Goal: Task Accomplishment & Management: Complete application form

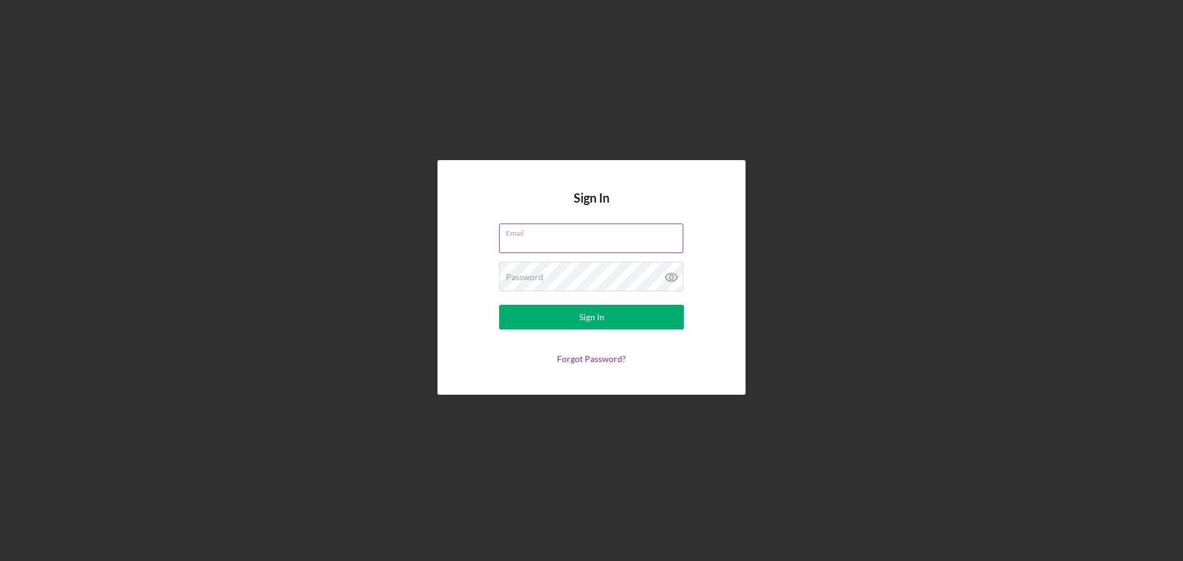
click at [527, 236] on div "Email" at bounding box center [591, 239] width 185 height 31
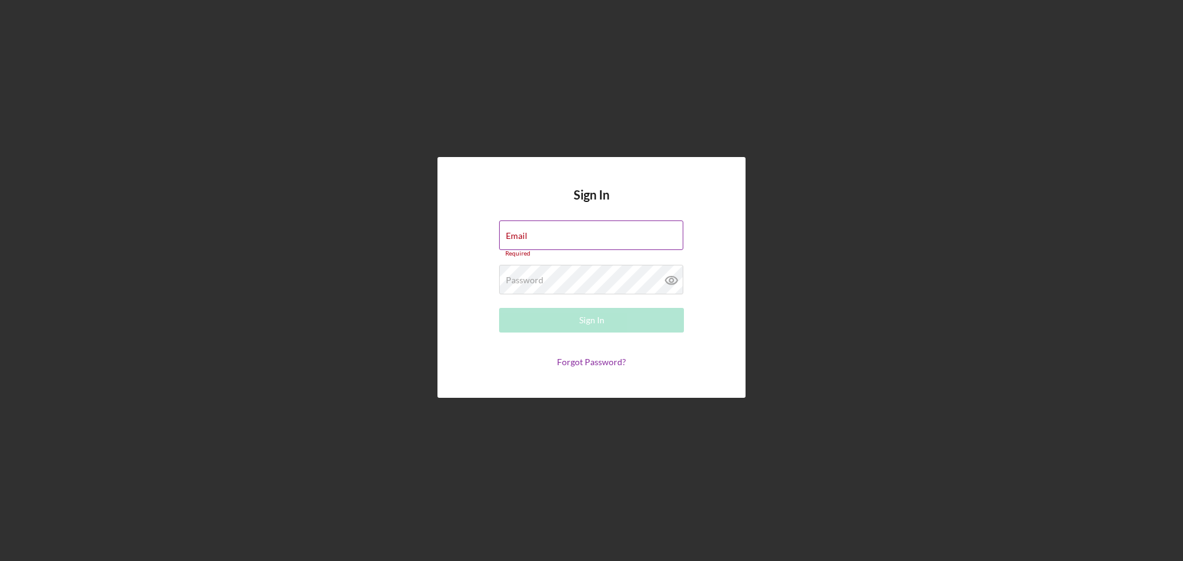
click at [552, 233] on div "Email Required" at bounding box center [591, 238] width 185 height 37
click at [524, 274] on div "Password Required" at bounding box center [591, 280] width 185 height 31
click at [592, 230] on div "Email Required" at bounding box center [591, 238] width 185 height 37
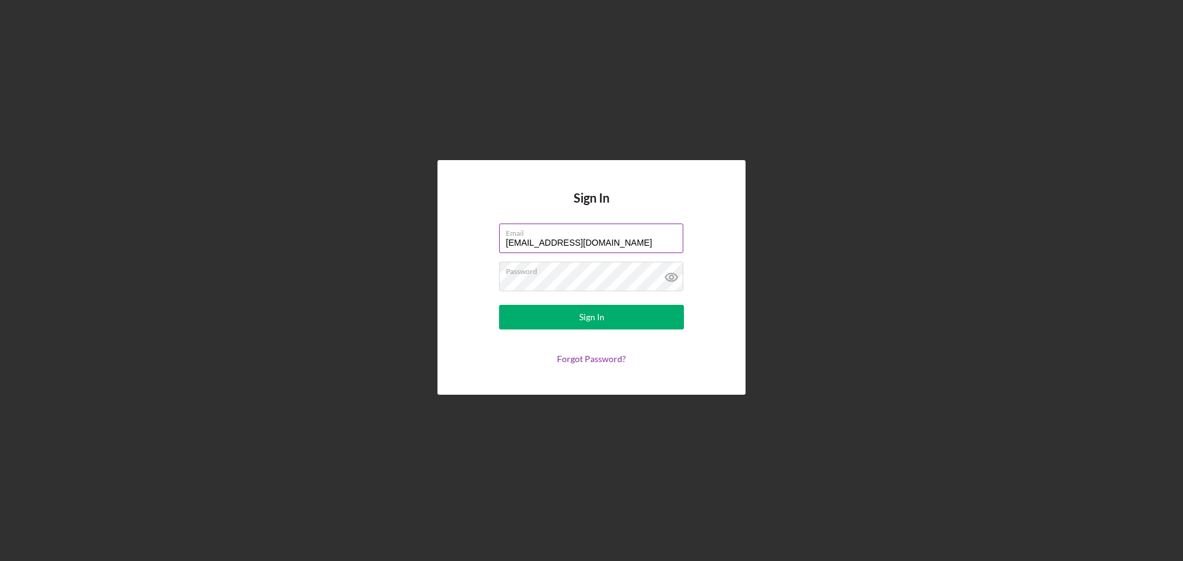
type input "[EMAIL_ADDRESS][DOMAIN_NAME]"
click at [499, 305] on button "Sign In" at bounding box center [591, 317] width 185 height 25
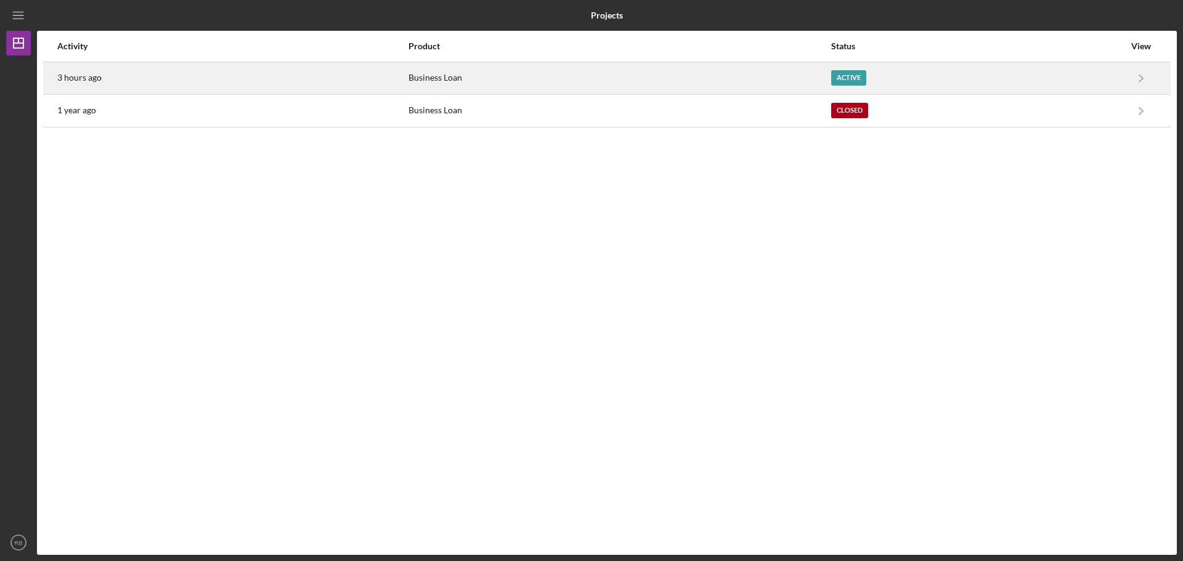
click at [859, 73] on div "Active" at bounding box center [848, 77] width 35 height 15
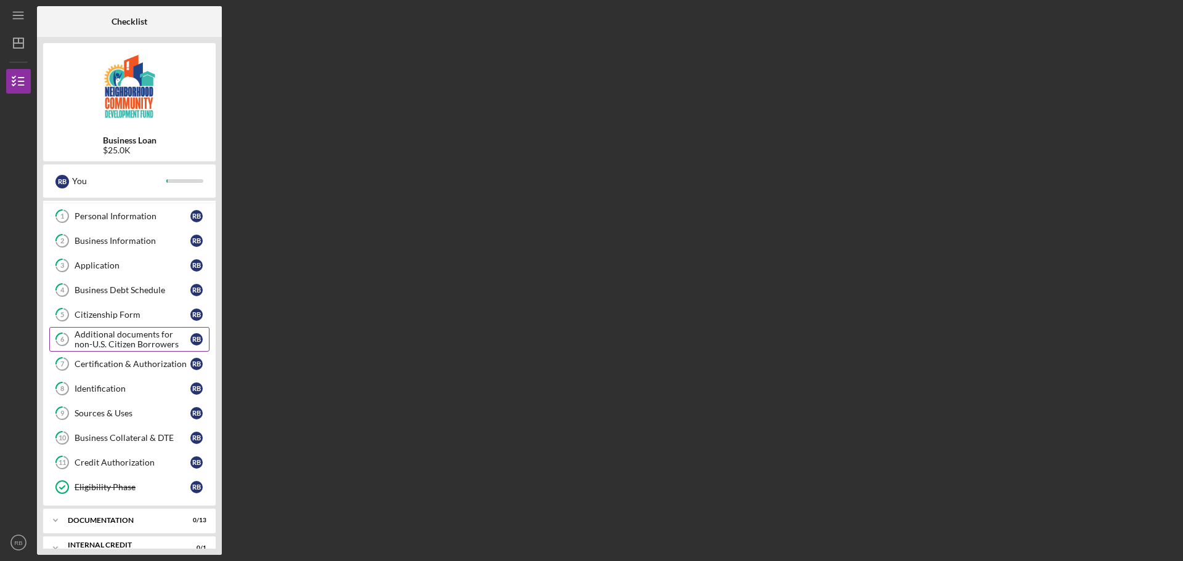
scroll to position [41, 0]
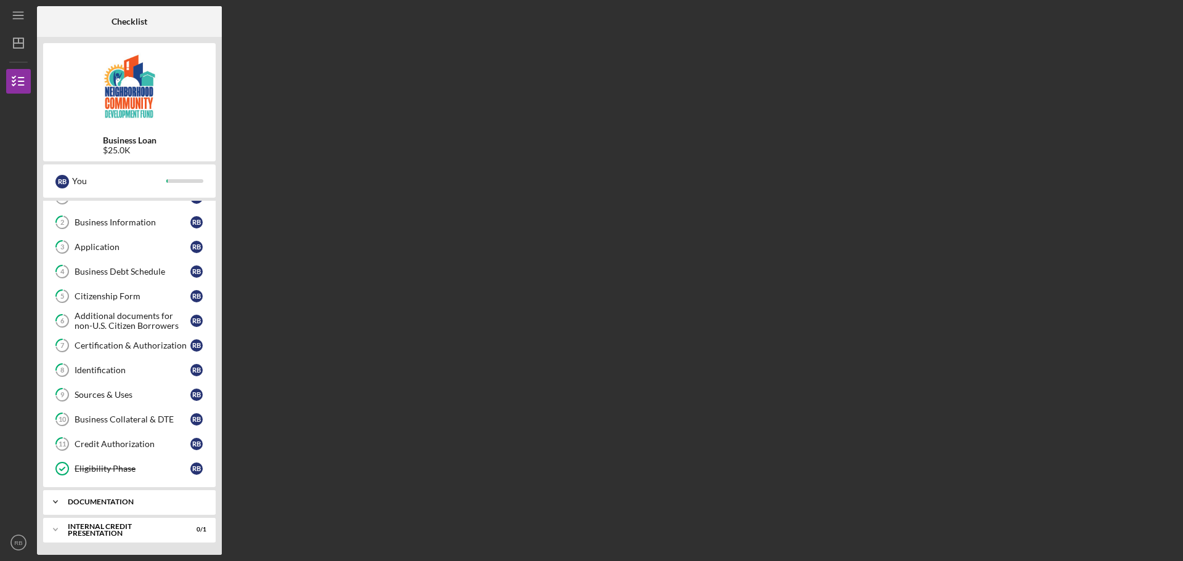
click at [94, 499] on div "documentation" at bounding box center [134, 501] width 132 height 7
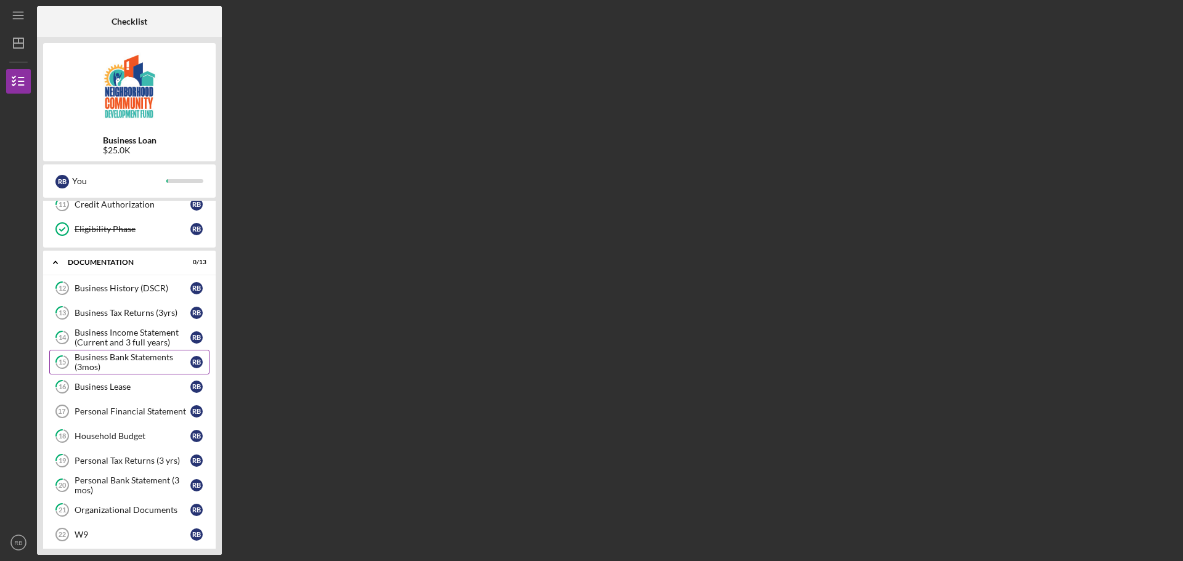
scroll to position [287, 0]
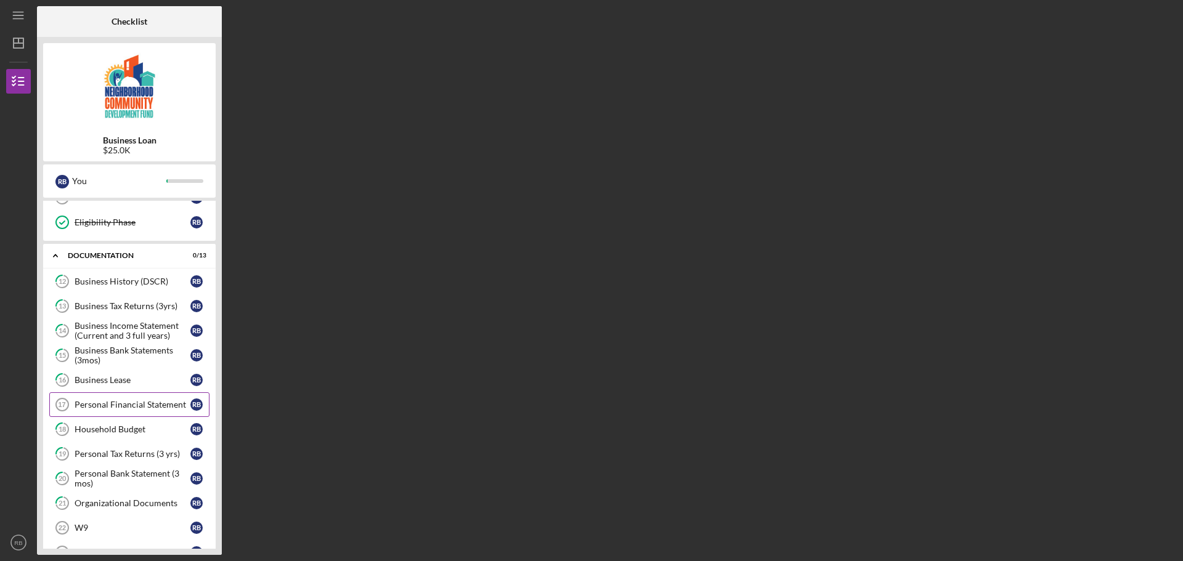
click at [99, 404] on div "Personal Financial Statement" at bounding box center [133, 405] width 116 height 10
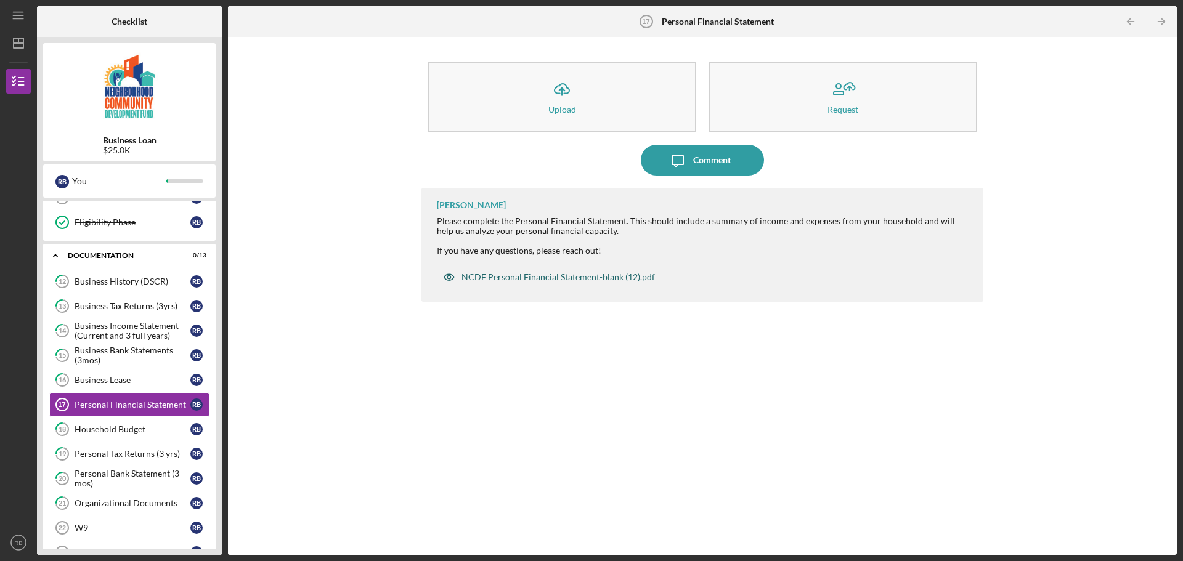
click at [542, 277] on div "NCDF Personal Financial Statement-blank (12).pdf" at bounding box center [557, 277] width 193 height 10
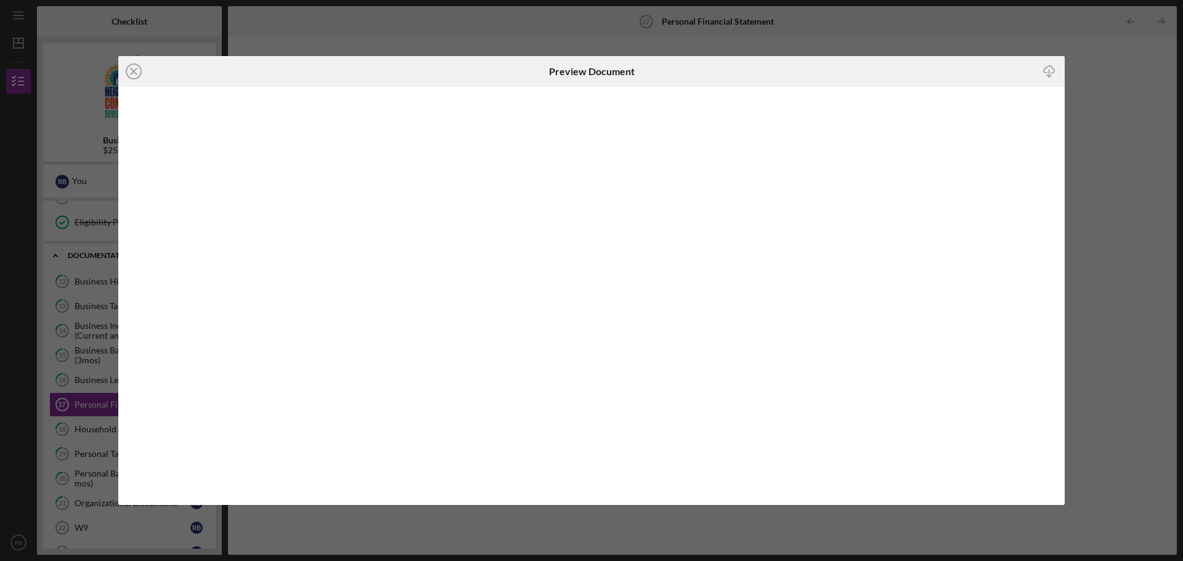
click at [1046, 70] on icon "Icon/Download" at bounding box center [1049, 72] width 28 height 28
click at [131, 70] on icon "Icon/Close" at bounding box center [133, 71] width 31 height 31
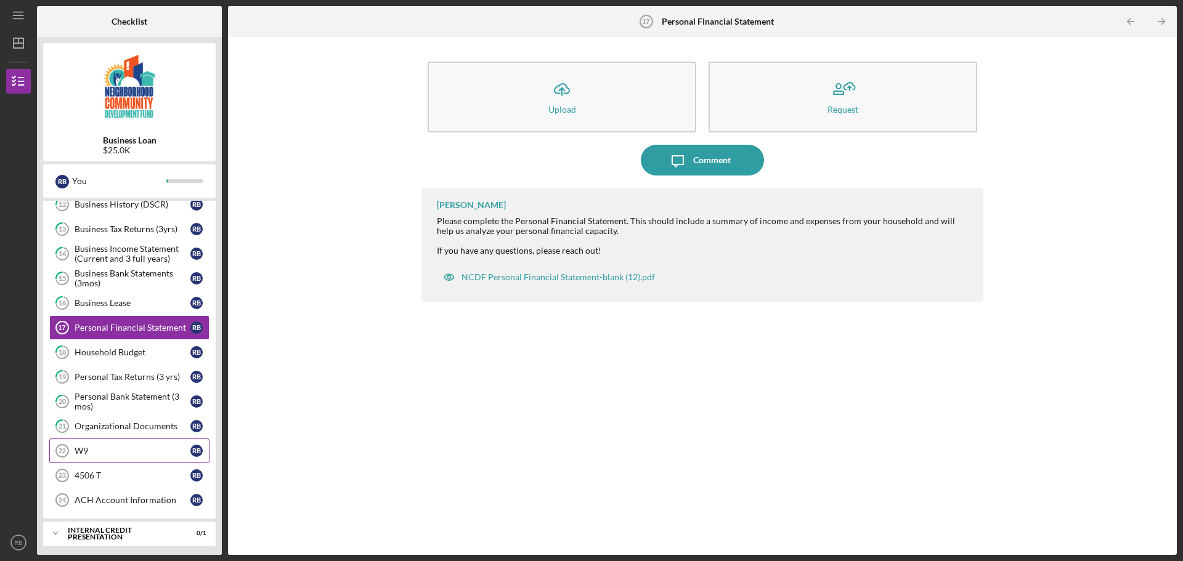
scroll to position [368, 0]
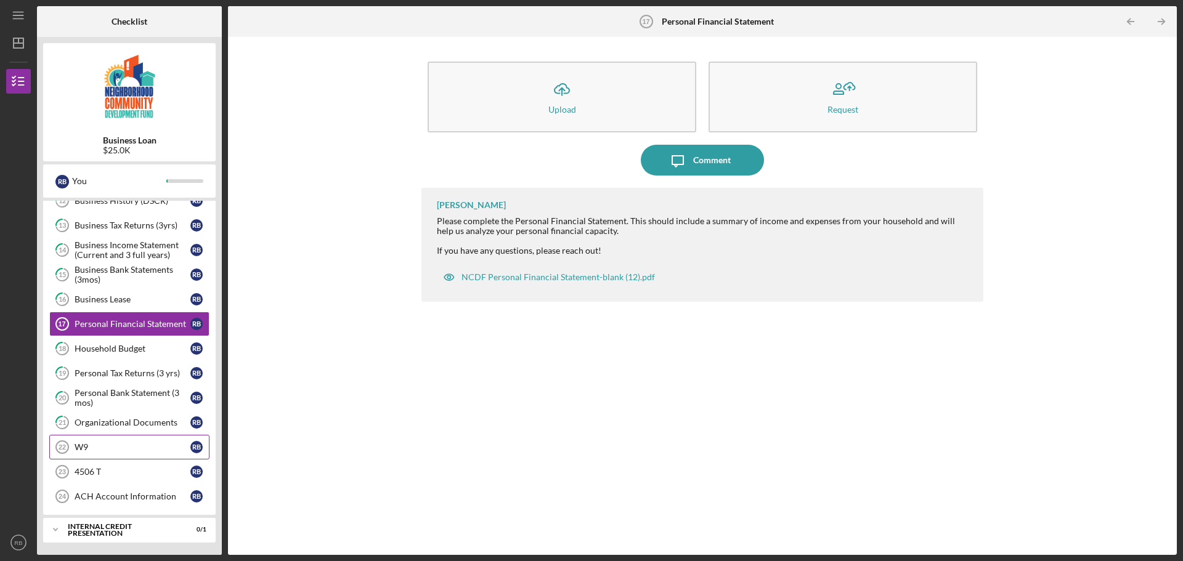
click at [82, 446] on div "W9" at bounding box center [133, 447] width 116 height 10
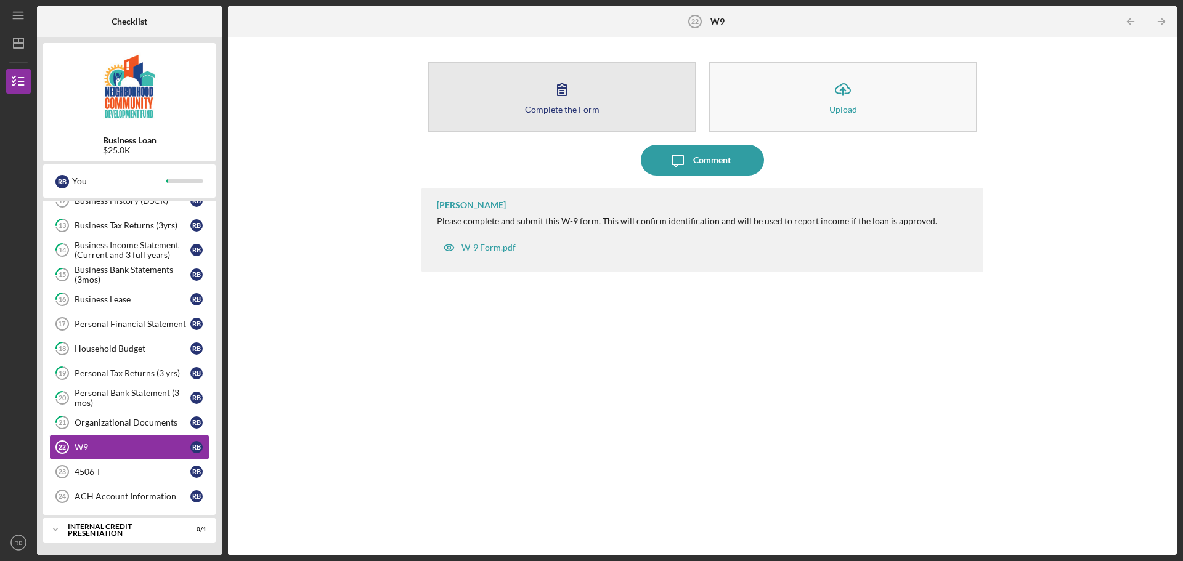
click at [554, 67] on button "Complete the Form Form" at bounding box center [561, 97] width 269 height 71
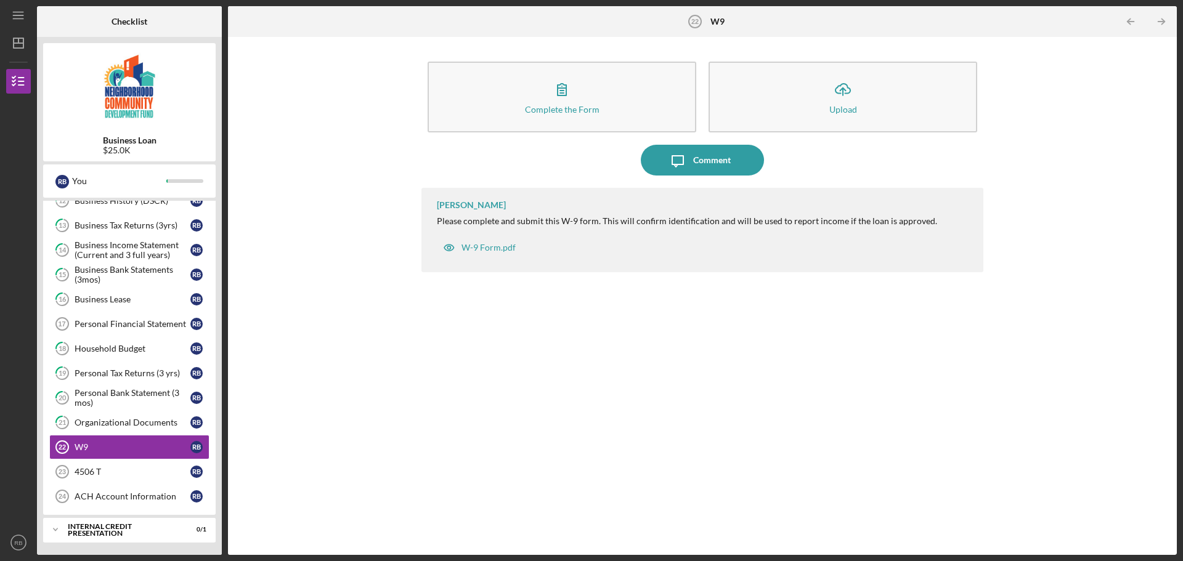
click at [384, 427] on div "Complete the Form Form Icon/Upload Upload Icon/Message Comment [PERSON_NAME] Pl…" at bounding box center [702, 296] width 936 height 506
click at [121, 395] on div "Personal Bank Statement (3 mos)" at bounding box center [133, 398] width 116 height 20
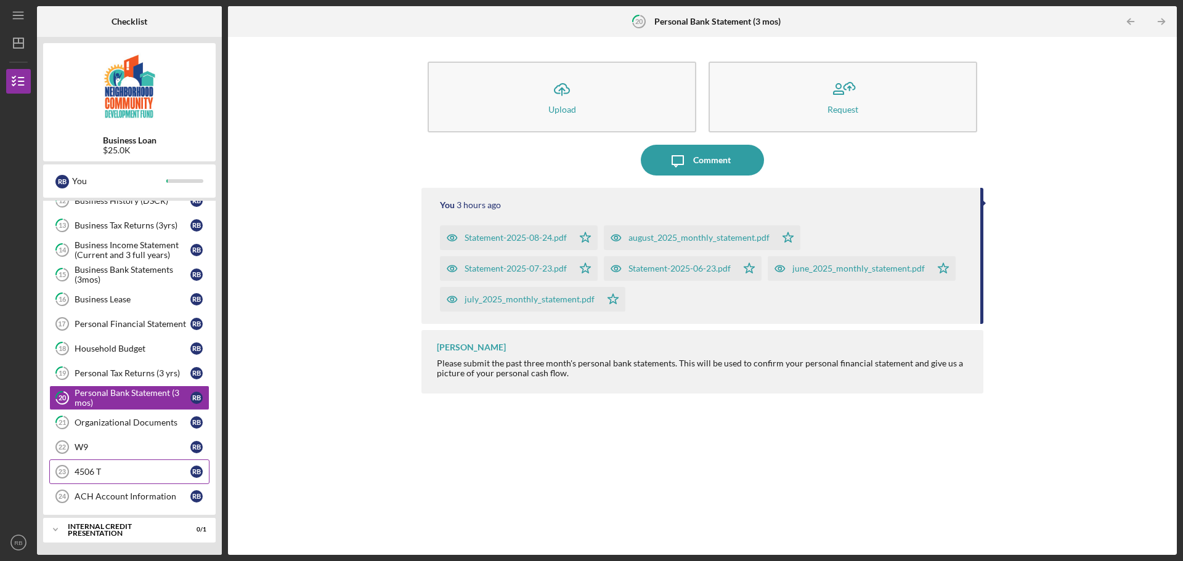
click at [100, 475] on div "4506 T" at bounding box center [133, 472] width 116 height 10
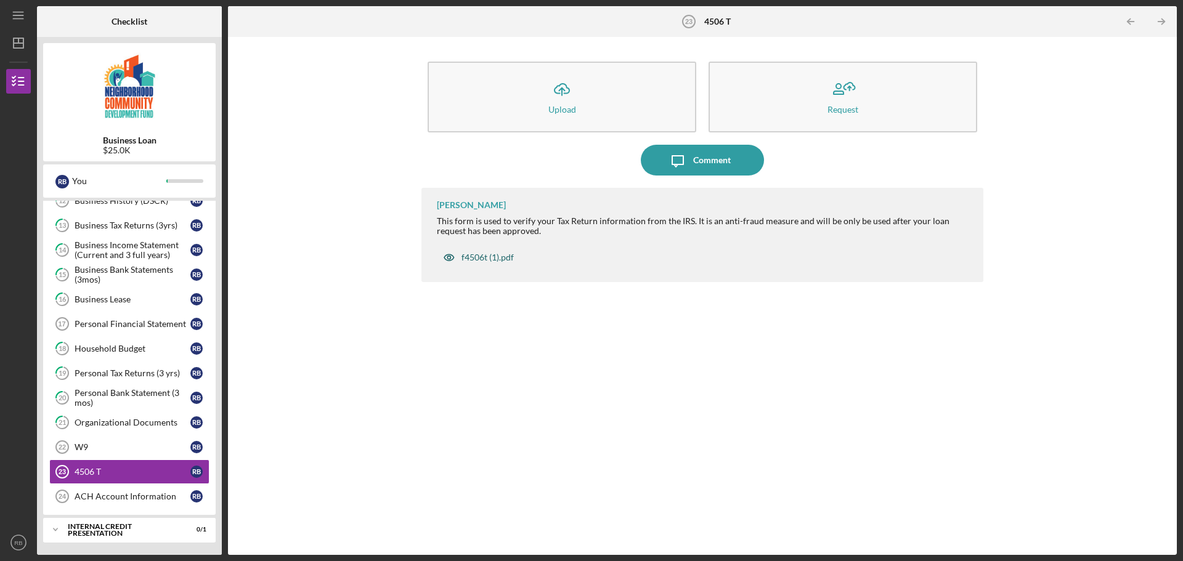
click at [479, 262] on div "f4506t (1).pdf" at bounding box center [487, 258] width 52 height 10
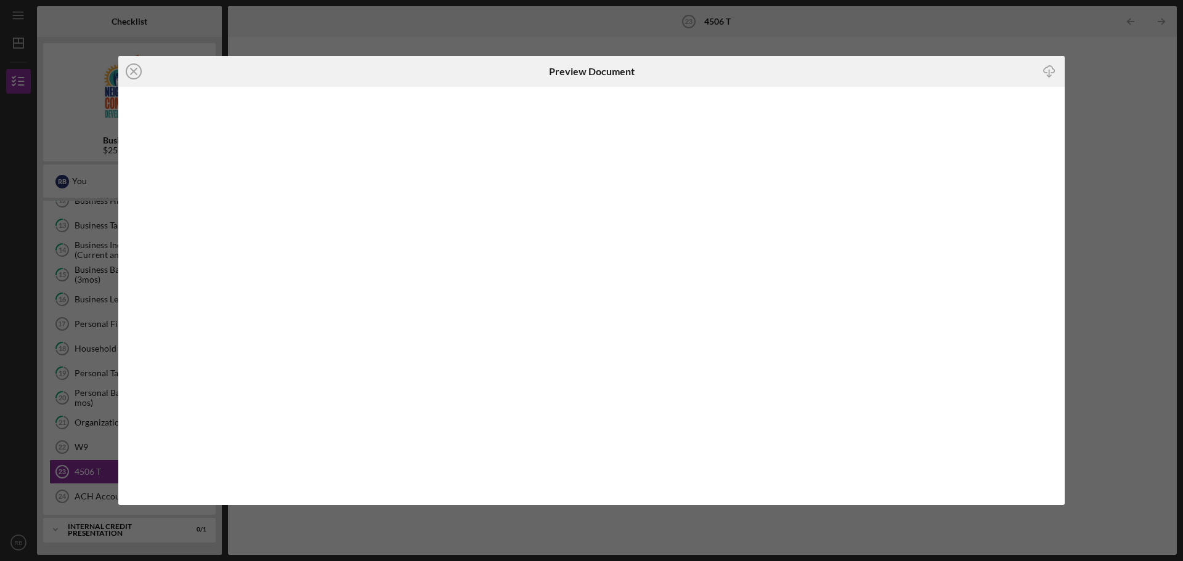
click at [1045, 72] on icon "Icon/Download" at bounding box center [1049, 72] width 28 height 28
click at [140, 76] on icon "Icon/Close" at bounding box center [133, 71] width 31 height 31
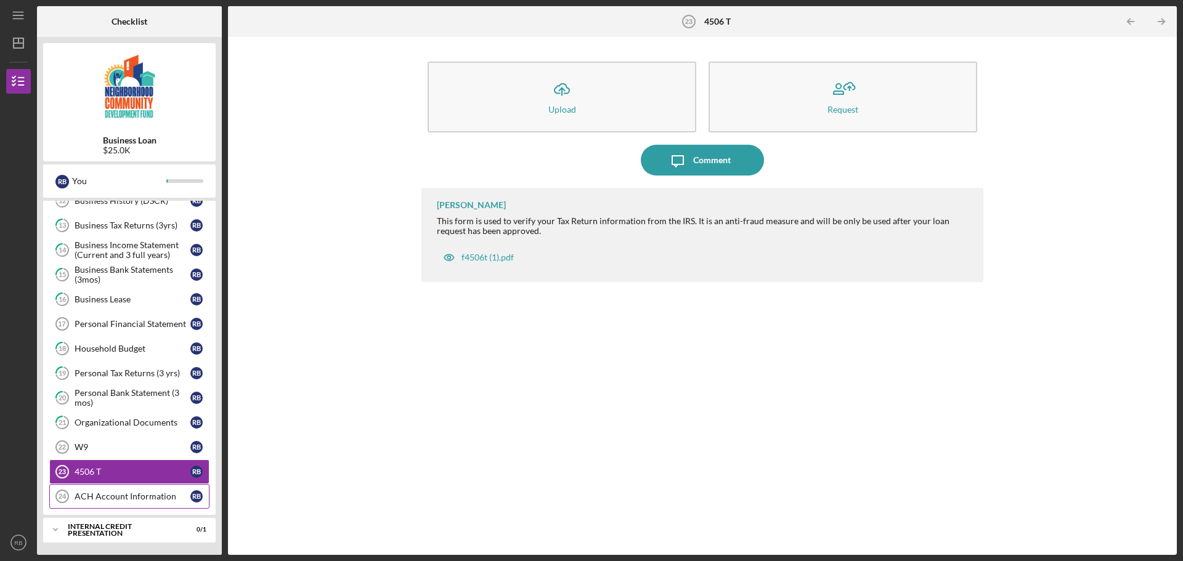
click at [99, 501] on div "ACH Account Information" at bounding box center [133, 496] width 116 height 10
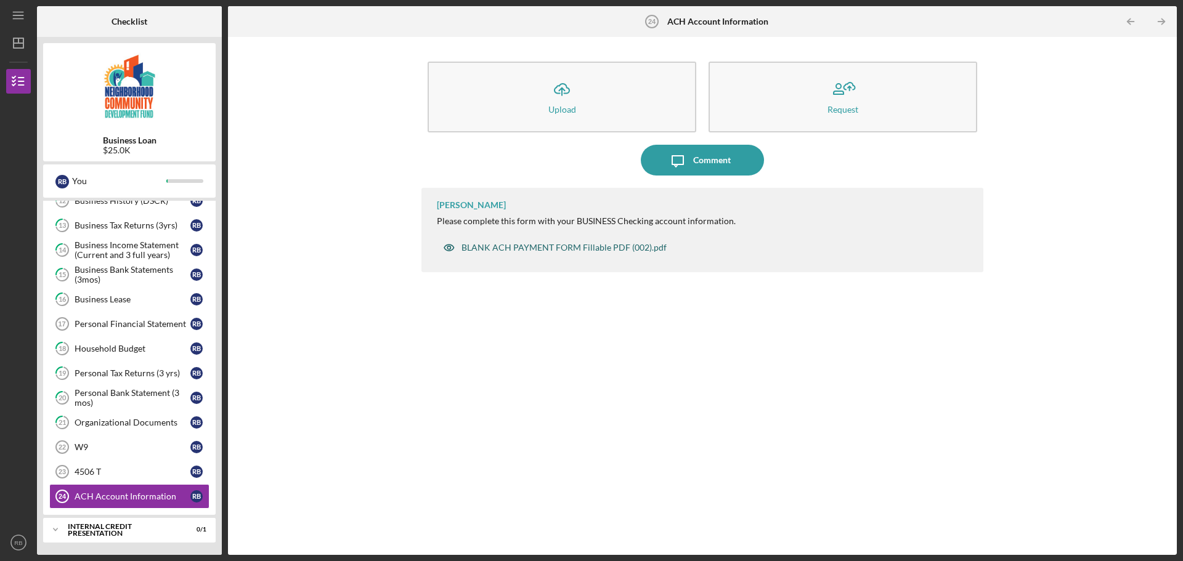
click at [537, 249] on div "BLANK ACH PAYMENT FORM Fillable PDF (002).pdf" at bounding box center [563, 248] width 205 height 10
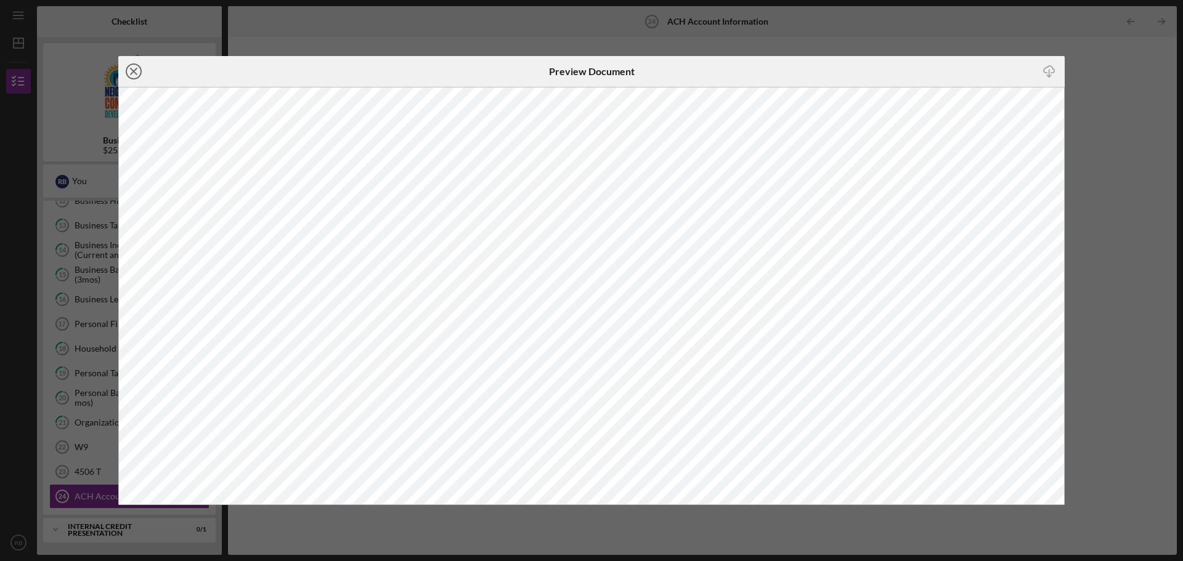
click at [139, 69] on icon "Icon/Close" at bounding box center [133, 71] width 31 height 31
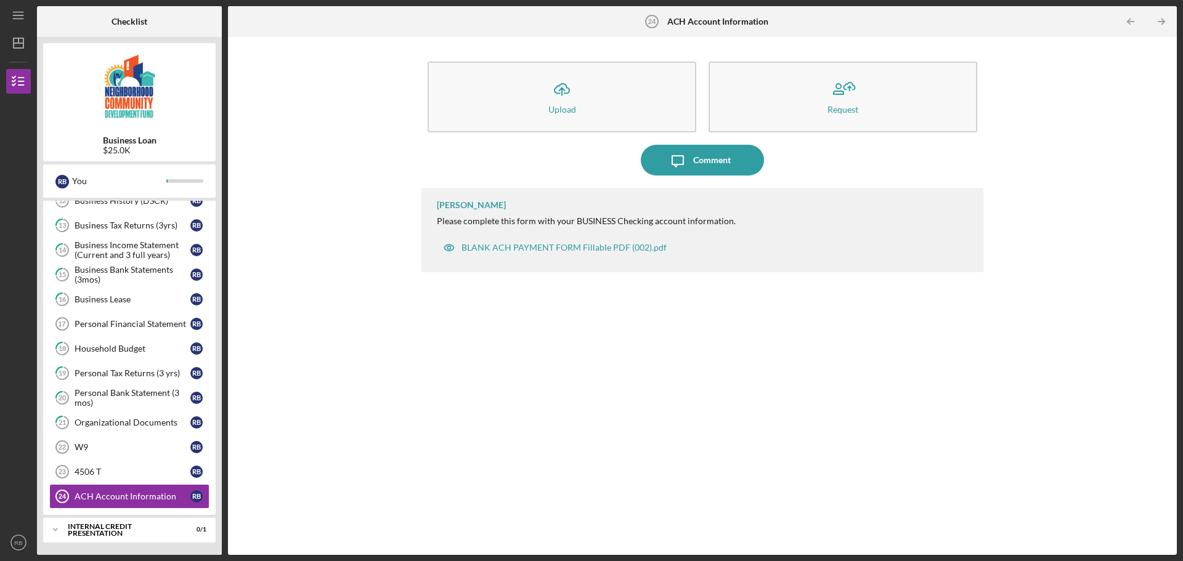
click at [373, 313] on div "Icon/Upload Upload Request Icon/Message Comment [PERSON_NAME] Please complete t…" at bounding box center [702, 296] width 936 height 506
click at [338, 338] on div "Icon/Upload Upload Request Icon/Message Comment [PERSON_NAME] Please complete t…" at bounding box center [702, 296] width 936 height 506
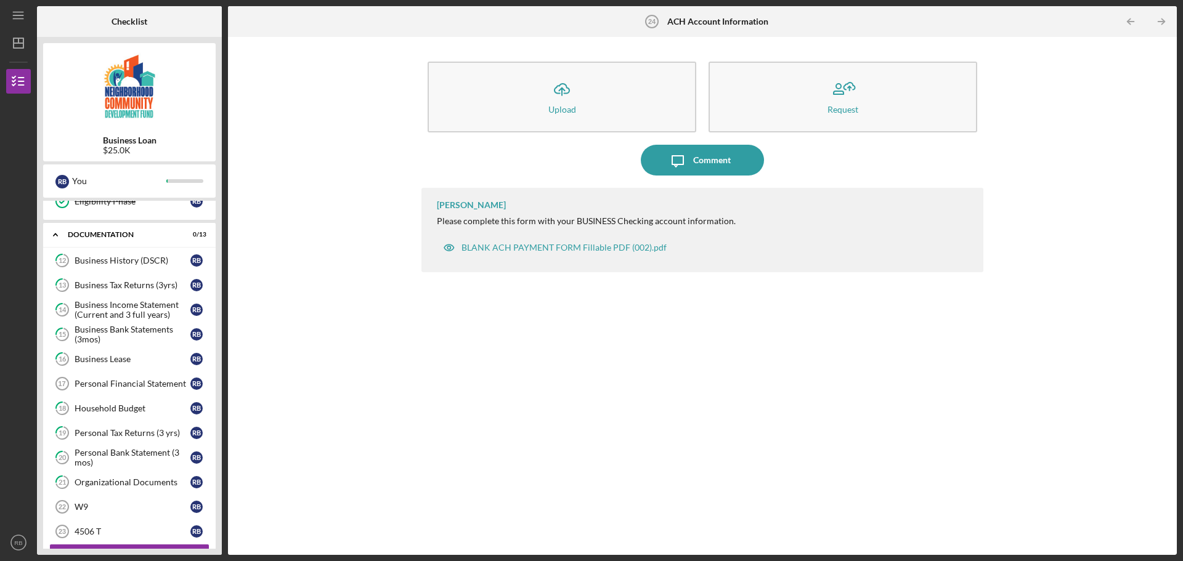
scroll to position [368, 0]
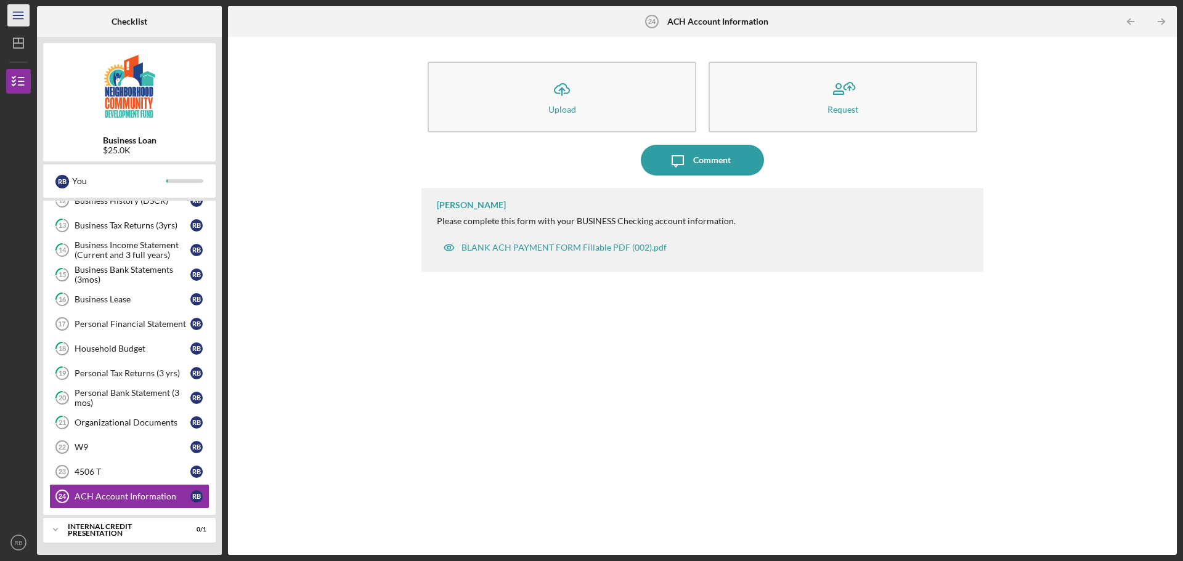
click at [19, 15] on line "button" at bounding box center [18, 15] width 10 height 0
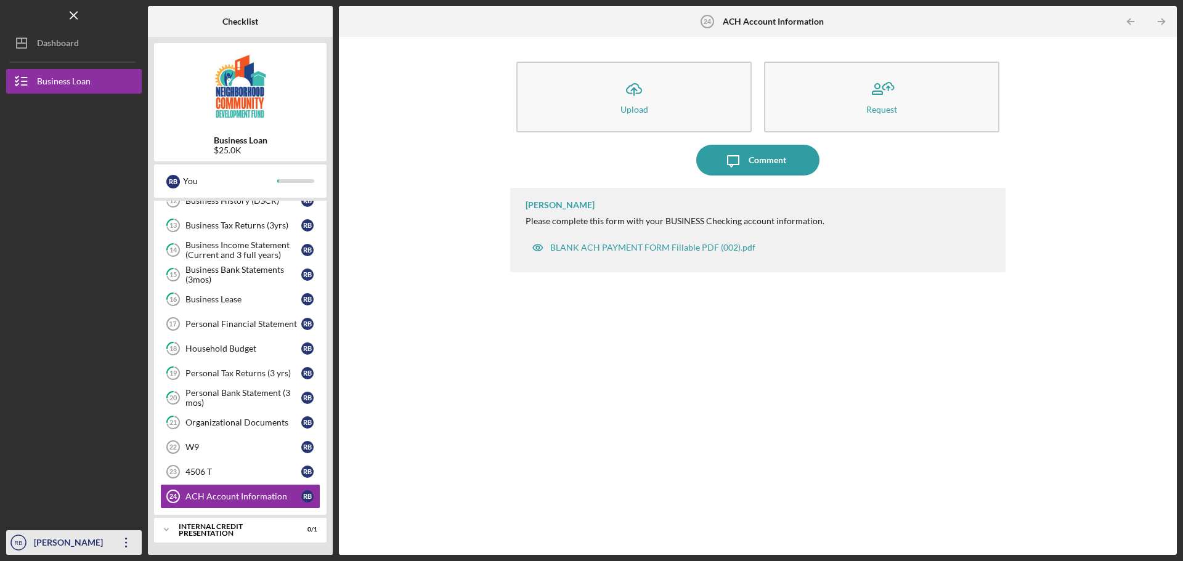
click at [34, 542] on div "[PERSON_NAME]" at bounding box center [71, 544] width 80 height 28
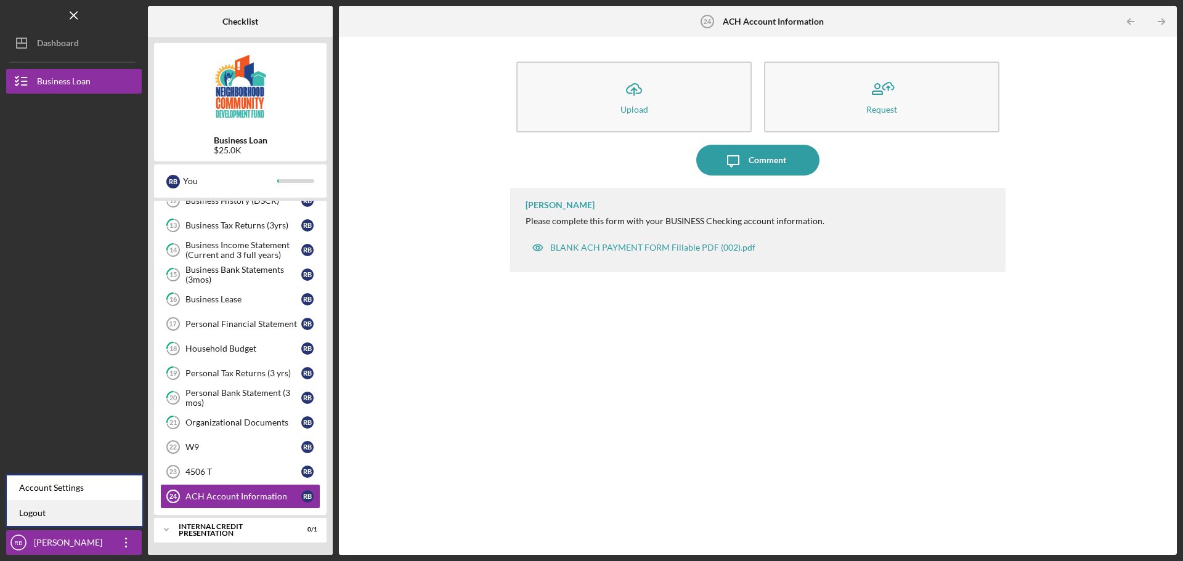
click at [19, 508] on link "Logout" at bounding box center [74, 513] width 135 height 25
